Goal: Navigation & Orientation: Find specific page/section

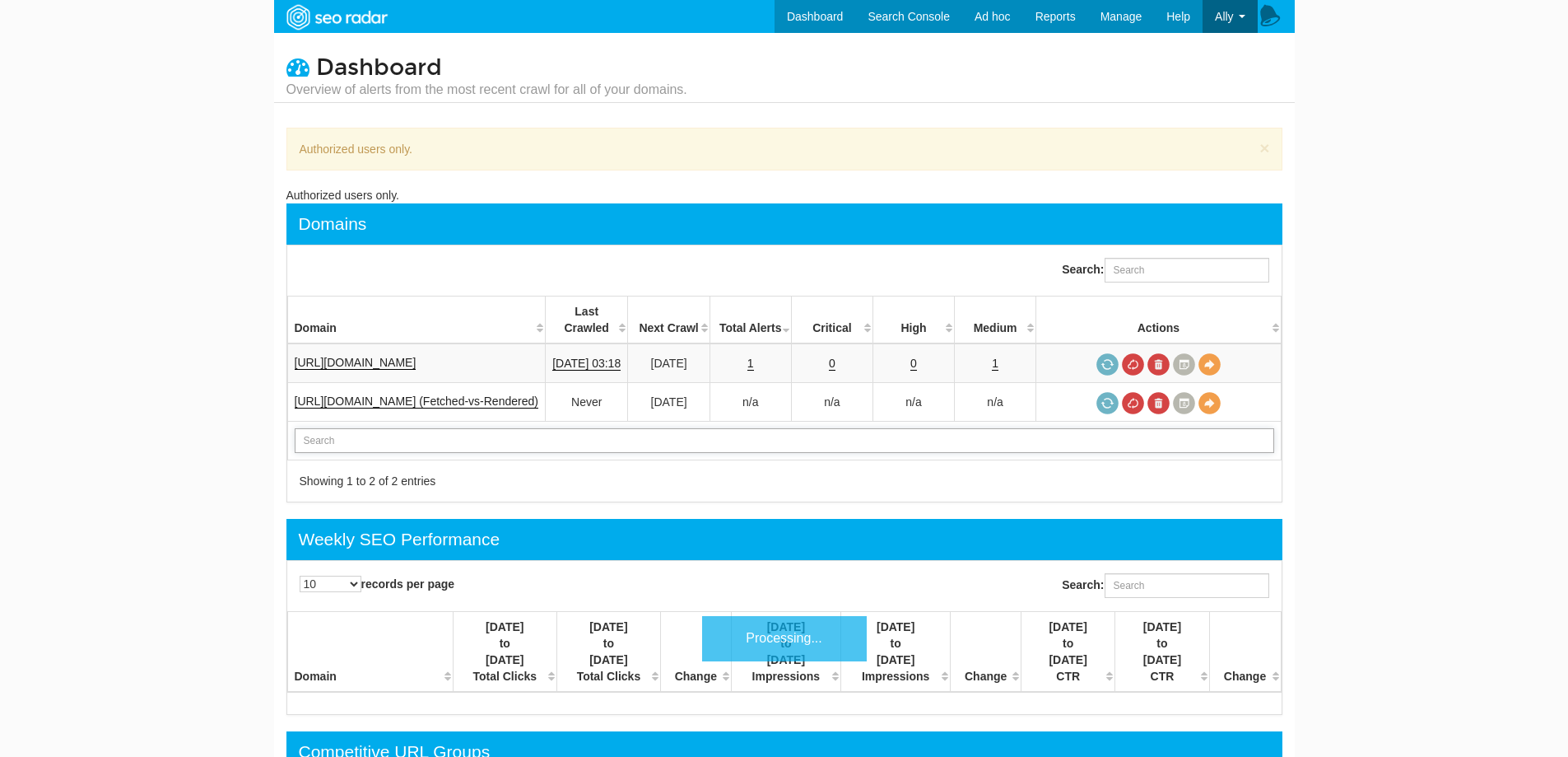
click at [445, 428] on input "text" at bounding box center [785, 441] width 980 height 25
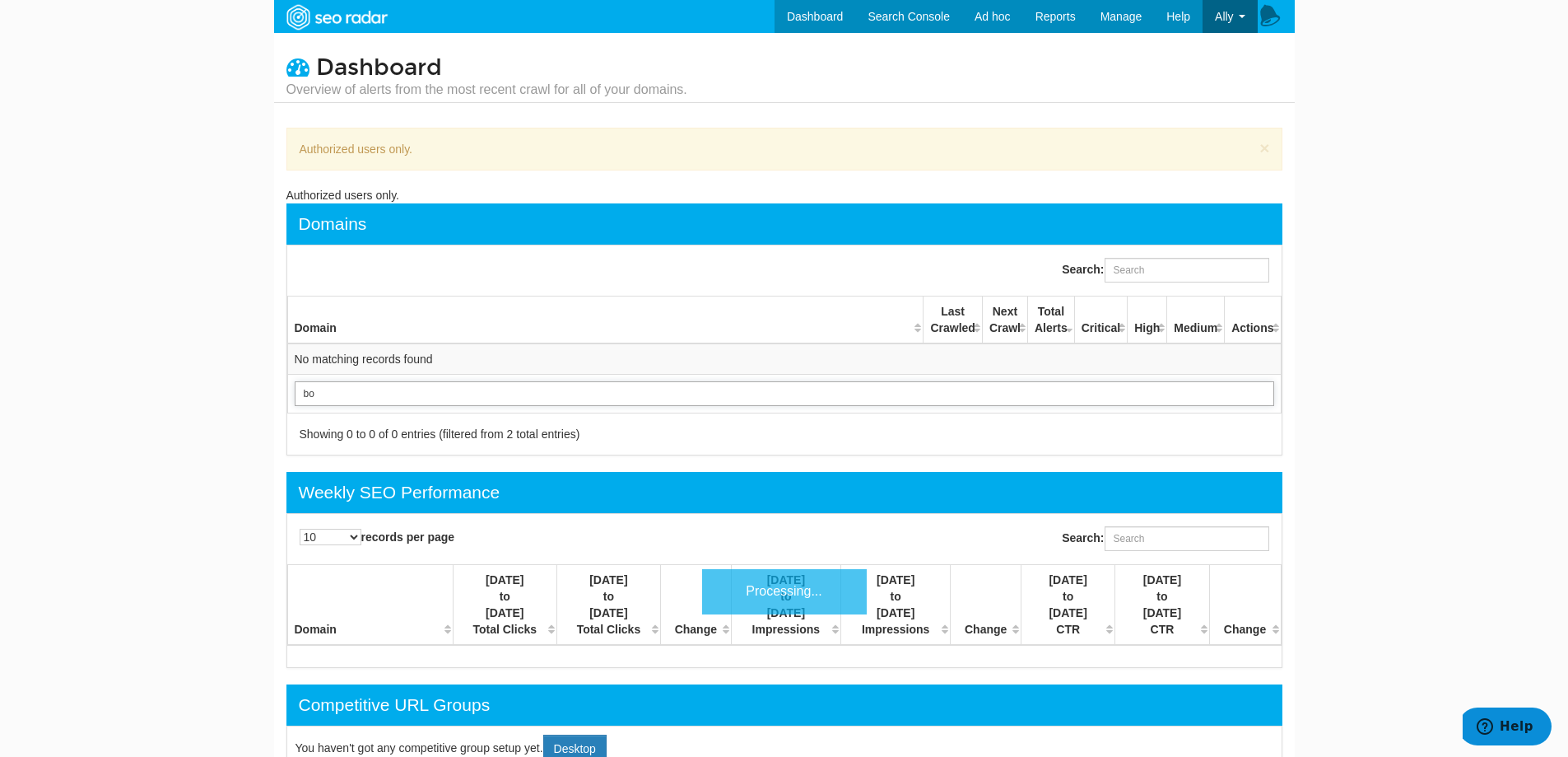
type input "b"
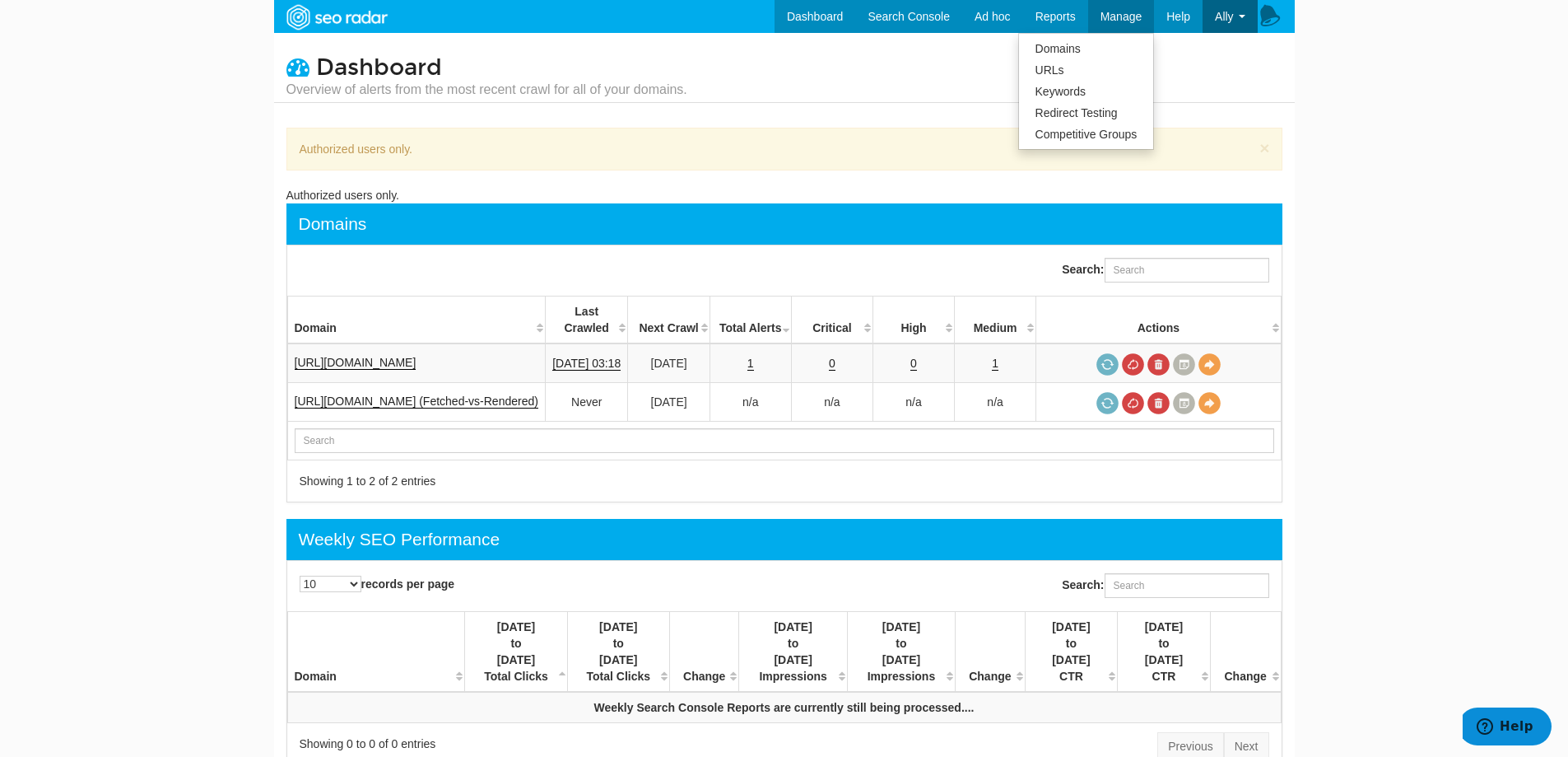
type input "Filter by domain name"
click at [1113, 16] on span "Manage" at bounding box center [1121, 16] width 42 height 13
click at [1202, 75] on link "Settings" at bounding box center [1192, 70] width 130 height 21
click at [1068, 42] on link "Domains" at bounding box center [1086, 49] width 135 height 21
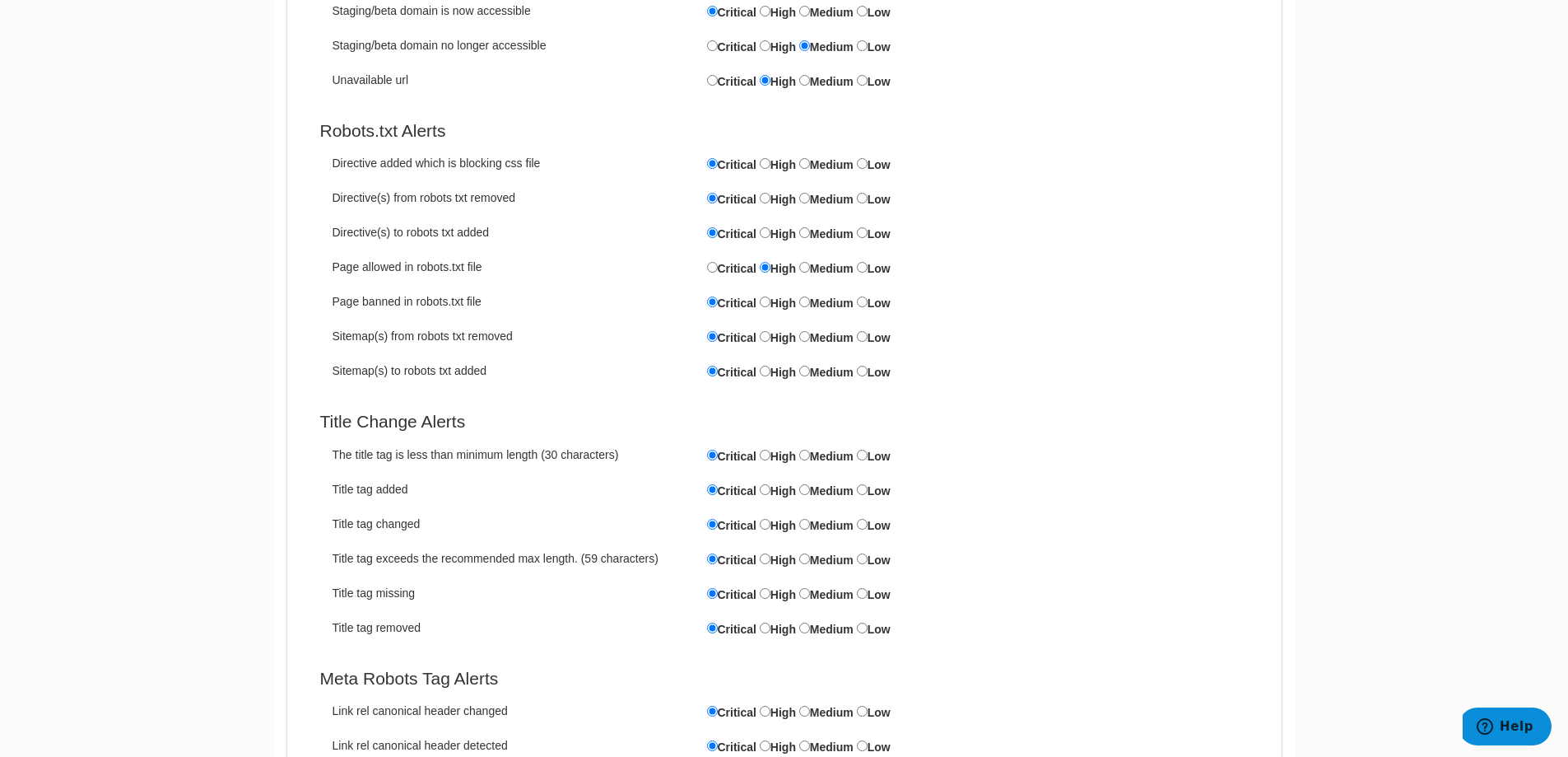
scroll to position [1973, 0]
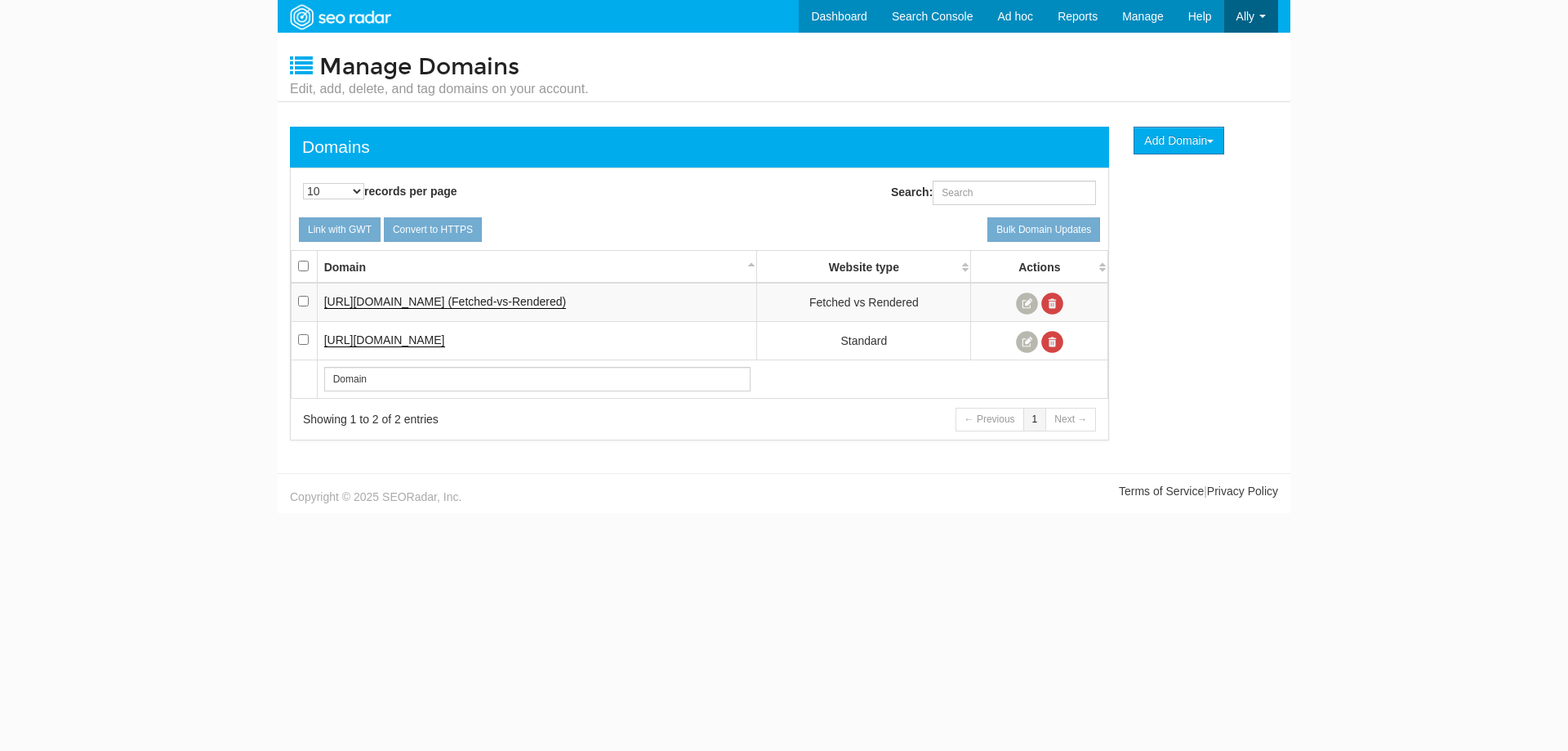
scroll to position [65, 0]
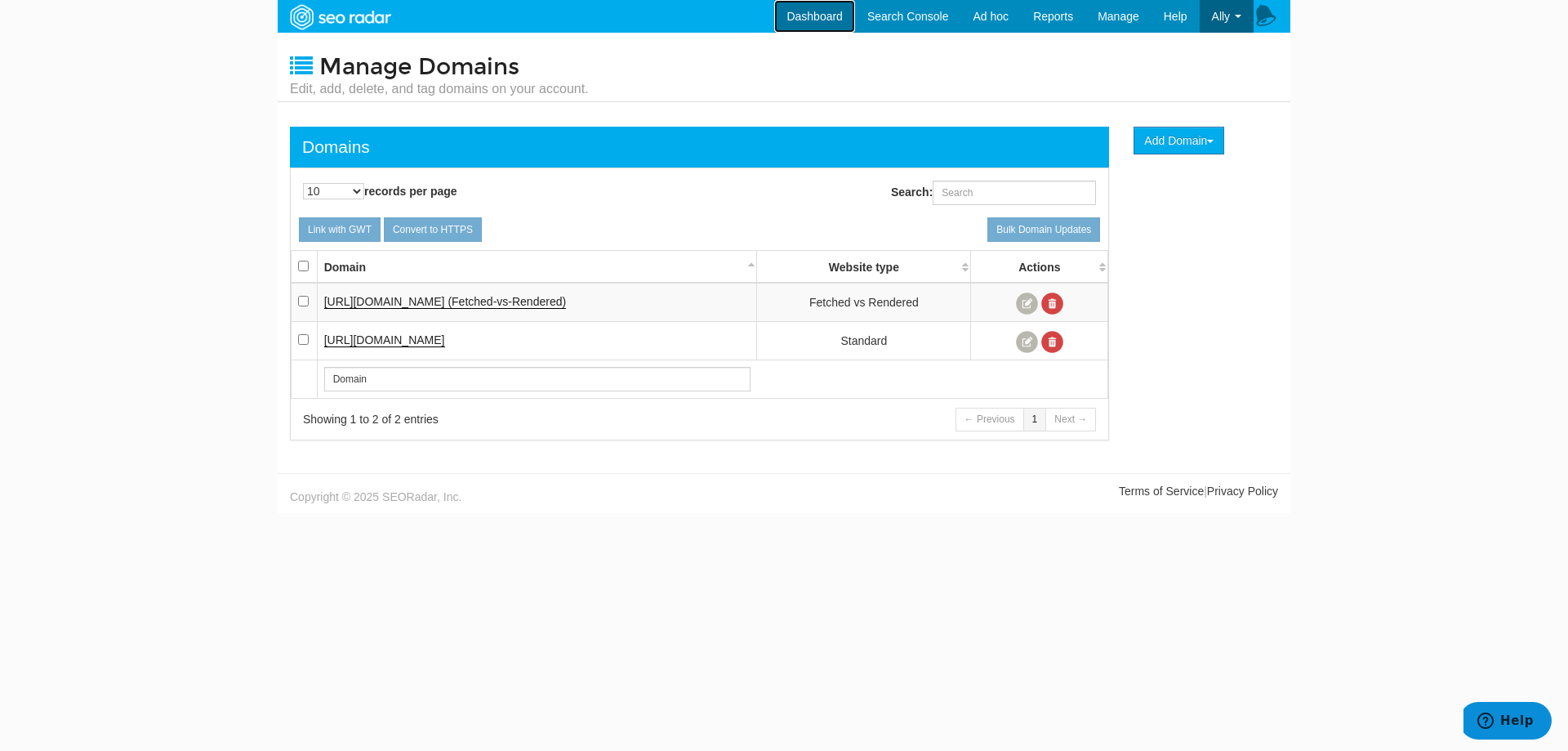
click at [803, 18] on link "Dashboard" at bounding box center [815, 16] width 81 height 33
drag, startPoint x: 612, startPoint y: 18, endPoint x: 473, endPoint y: 25, distance: 139.2
click at [606, 18] on nav "Dashboard Search Console Keyword Winners and Losers Page Winners and Losers Arc…" at bounding box center [784, 16] width 1013 height 33
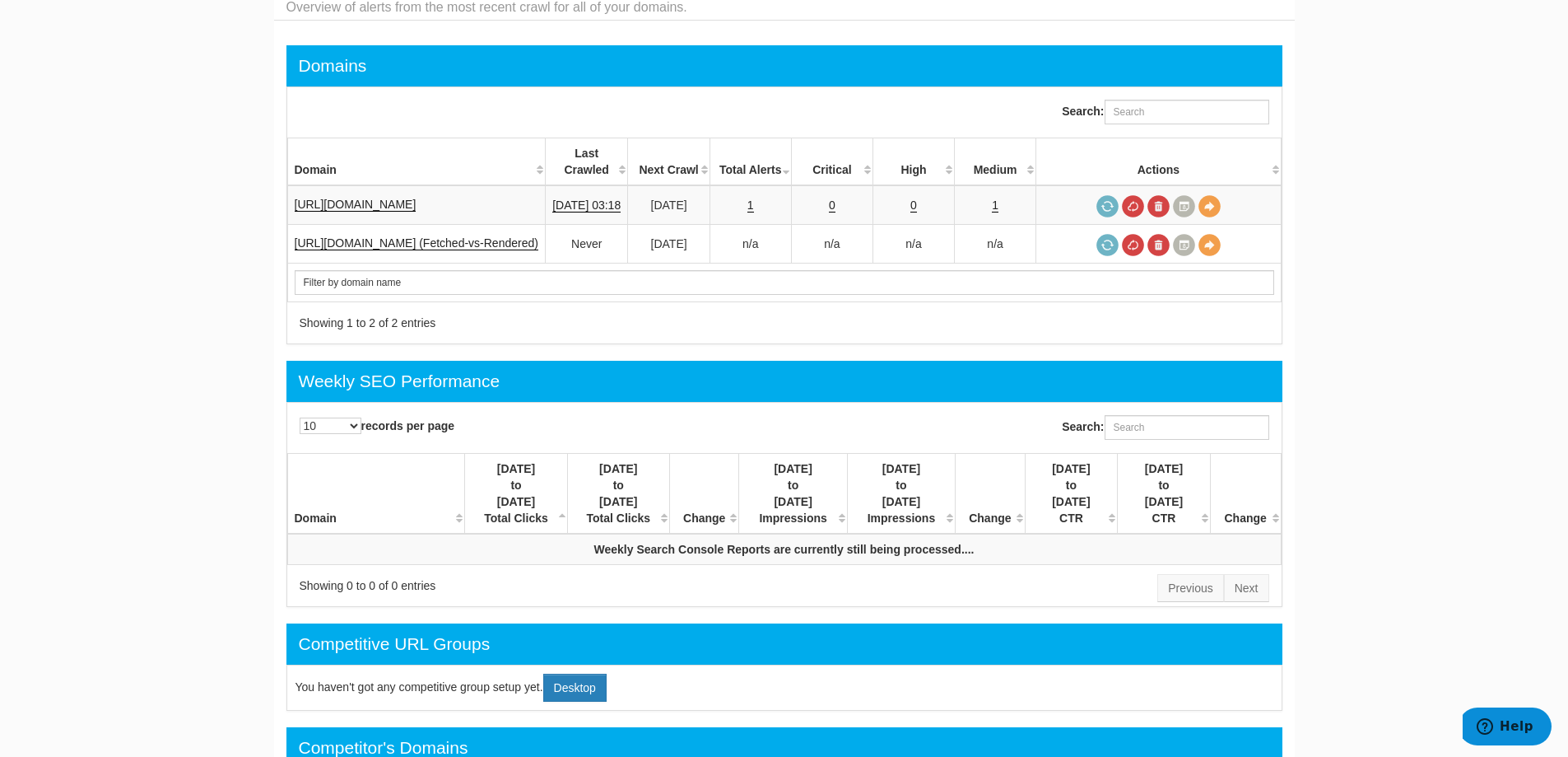
scroll to position [330, 0]
